Goal: Task Accomplishment & Management: Complete application form

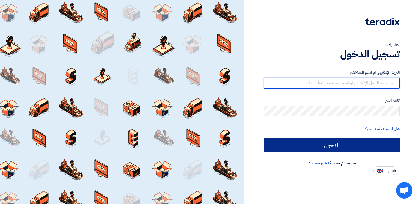
type input "[EMAIL_ADDRESS][DOMAIN_NAME]"
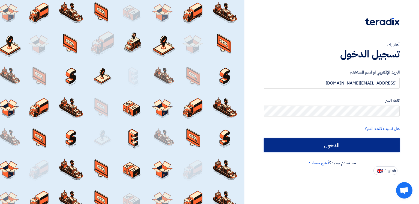
click at [292, 143] on input "الدخول" at bounding box center [332, 145] width 136 height 14
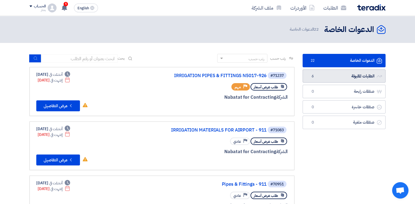
click at [325, 75] on link "الطلبات المقبولة الطلبات المقبولة 6" at bounding box center [344, 75] width 83 height 13
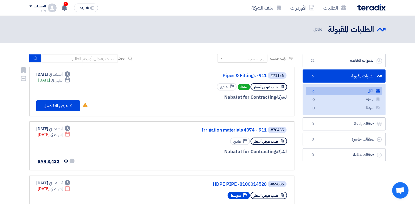
click at [129, 90] on div "#71156 Pipes & Fittings -911 طلب عرض أسعار نشط Priority عادي الشركة Nabatat for…" at bounding box center [161, 92] width 251 height 40
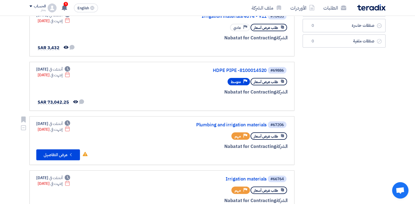
scroll to position [27, 0]
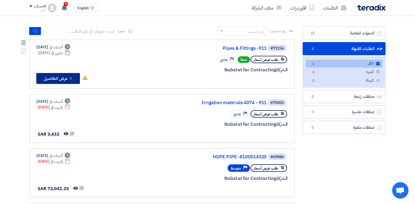
click at [59, 76] on button "Check details عرض التفاصيل" at bounding box center [58, 78] width 44 height 11
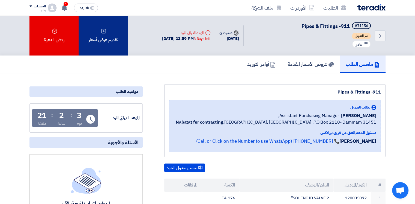
click at [111, 35] on div "تقديم عرض أسعار" at bounding box center [103, 36] width 49 height 40
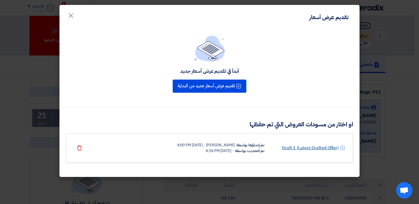
click at [296, 146] on link "Draft 1 (Latest Drafted Offer)" at bounding box center [310, 147] width 57 height 7
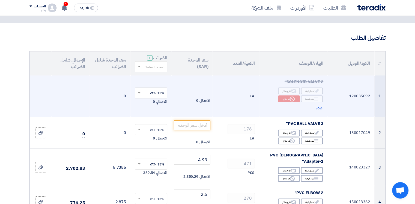
scroll to position [55, 0]
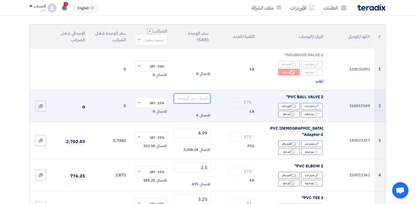
click at [195, 101] on input "number" at bounding box center [192, 98] width 37 height 10
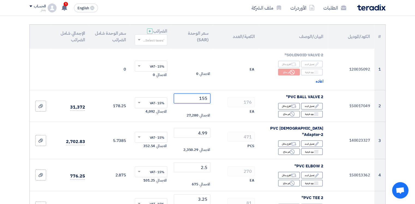
type input "155"
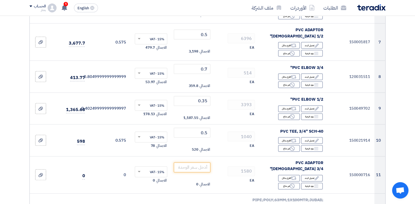
scroll to position [300, 0]
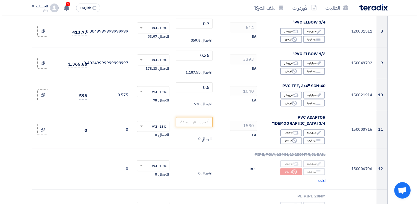
scroll to position [355, 0]
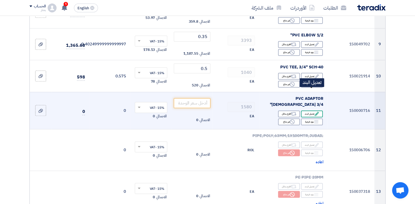
click at [308, 110] on div "Edit تعديل البند" at bounding box center [312, 113] width 22 height 7
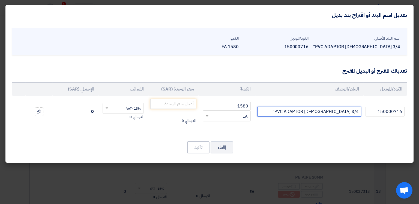
click at [294, 111] on input "PVC ADAPTOR [DEMOGRAPHIC_DATA] 3/4"" at bounding box center [309, 111] width 104 height 10
drag, startPoint x: 294, startPoint y: 111, endPoint x: 380, endPoint y: 110, distance: 86.6
click at [380, 110] on tr "150000716 PVC ADAPTOR [DEMOGRAPHIC_DATA] 3/4" 1580 RFQ_STEP1.ITEMS.2.TYPE_PLACE…" at bounding box center [209, 112] width 395 height 32
paste input "ZENITH CPVC SCH80 [DEMOGRAPHIC_DATA] ADAPTER BRASS"
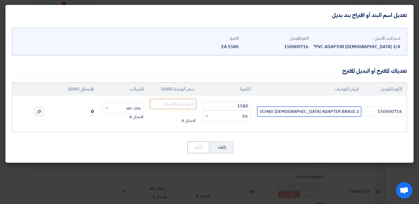
type input "ZENITH CPVC SCH80 [DEMOGRAPHIC_DATA] ADAPTER BRASS 3/4""
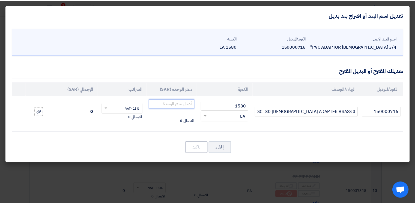
scroll to position [0, 0]
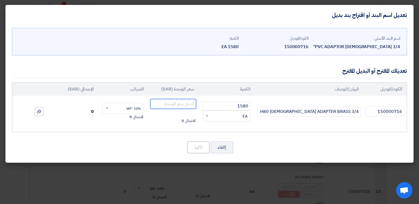
click at [156, 105] on input "number" at bounding box center [173, 104] width 46 height 10
click at [171, 102] on input "number" at bounding box center [173, 104] width 46 height 10
type input "2.50"
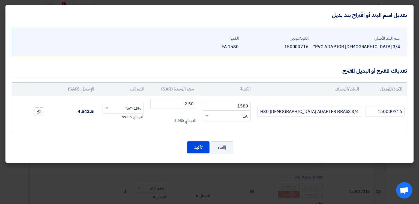
click at [114, 128] on div "الكود/الموديل البيان/الوصف الكمية سعر الوحدة (SAR) الضرائب الإجمالي (SAR) 15000…" at bounding box center [209, 107] width 395 height 50
click at [195, 148] on button "تأكيد" at bounding box center [198, 147] width 22 height 12
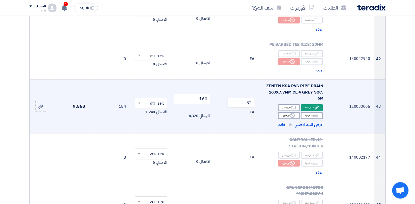
scroll to position [1748, 0]
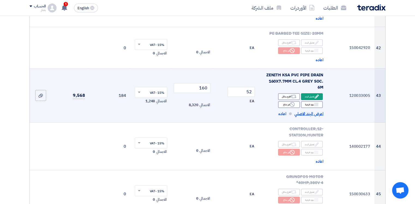
click at [310, 111] on span "اعرض البند الاصلي" at bounding box center [309, 114] width 29 height 6
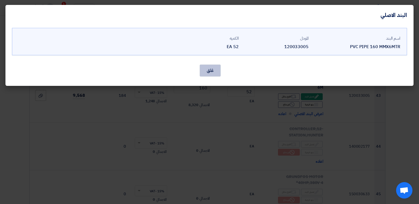
click at [204, 72] on button "غلق" at bounding box center [210, 70] width 21 height 12
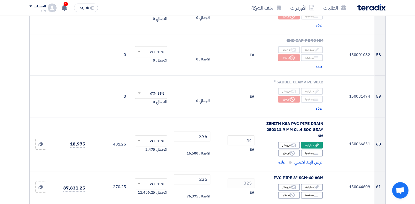
scroll to position [2457, 0]
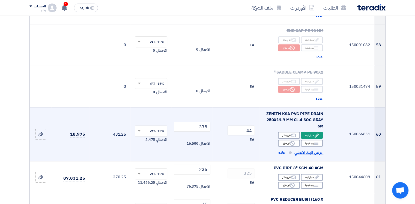
click at [304, 149] on span "اعرض البند الاصلي" at bounding box center [309, 152] width 29 height 6
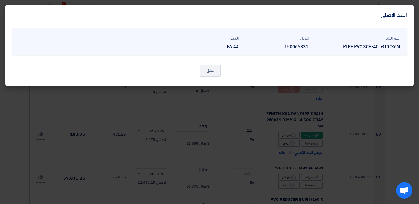
drag, startPoint x: 351, startPoint y: 73, endPoint x: 360, endPoint y: 69, distance: 9.8
click at [360, 69] on div "غلق" at bounding box center [209, 70] width 395 height 13
click at [208, 73] on button "غلق" at bounding box center [210, 70] width 21 height 12
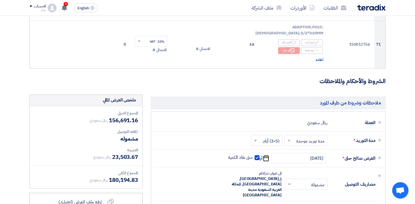
scroll to position [3004, 0]
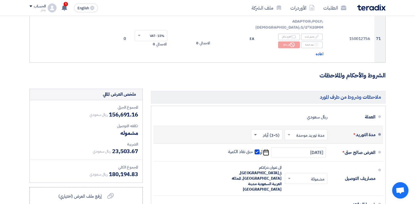
click at [256, 134] on span at bounding box center [255, 135] width 3 height 2
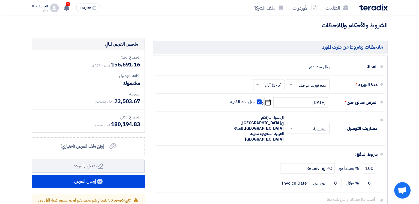
scroll to position [3042, 0]
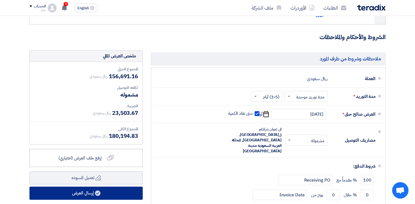
click at [81, 186] on button "إرسال العرض" at bounding box center [85, 192] width 113 height 13
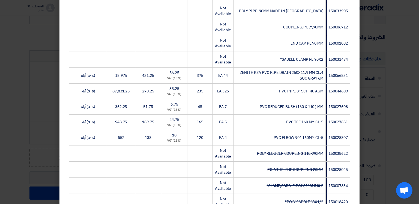
scroll to position [1147, 0]
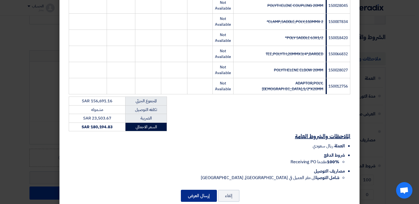
click at [196, 192] on button "إرسال العرض" at bounding box center [199, 195] width 36 height 12
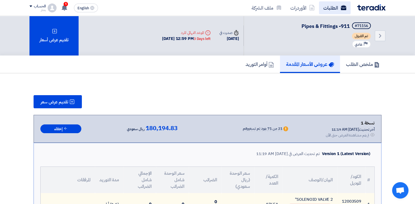
click at [329, 9] on link "الطلبات" at bounding box center [335, 7] width 32 height 13
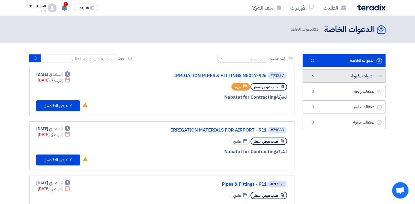
click at [350, 73] on link "الطلبات المقبولة الطلبات المقبولة 6" at bounding box center [344, 75] width 83 height 13
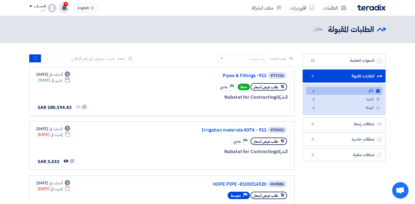
click at [62, 10] on icon at bounding box center [64, 8] width 6 height 6
